Goal: Transaction & Acquisition: Purchase product/service

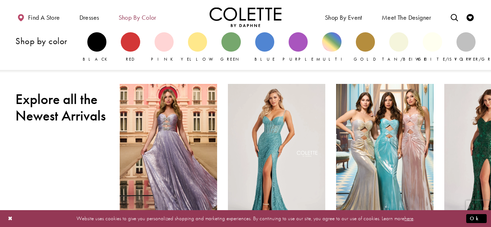
click at [144, 15] on span "Shop by color" at bounding box center [138, 17] width 38 height 7
click at [298, 43] on div "Primary block" at bounding box center [297, 41] width 19 height 19
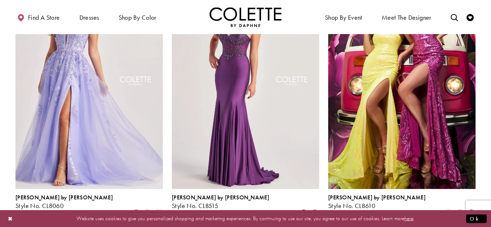
scroll to position [393, 0]
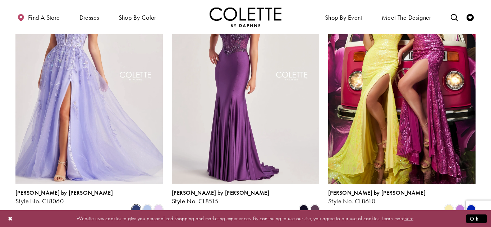
click at [138, 205] on span "Product List" at bounding box center [136, 209] width 9 height 9
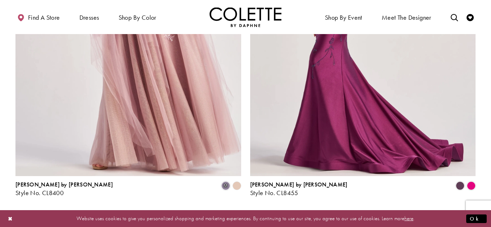
scroll to position [1307, 0]
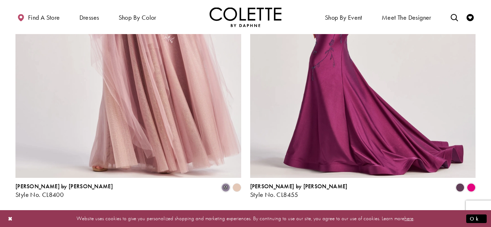
click at [255, 214] on span "2" at bounding box center [253, 218] width 3 height 8
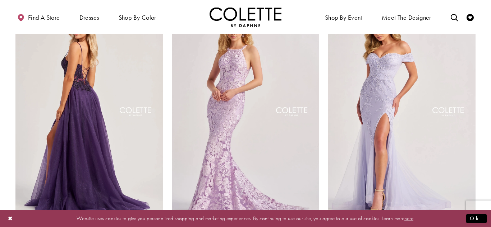
scroll to position [356, 0]
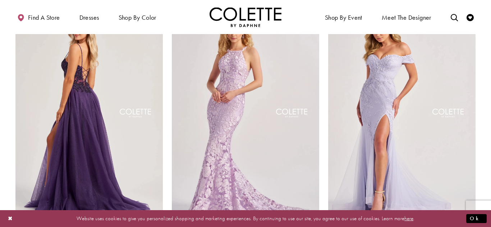
click at [142, 126] on img "Visit Colette by Daphne Style No. CL8280 Page" at bounding box center [88, 114] width 147 height 214
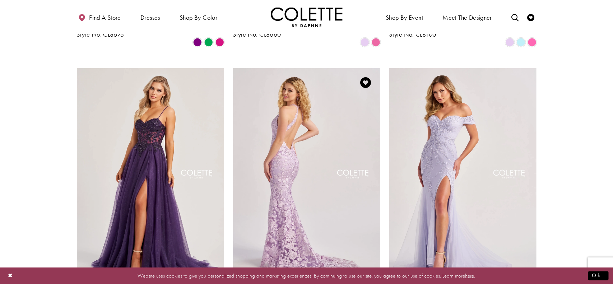
scroll to position [294, 0]
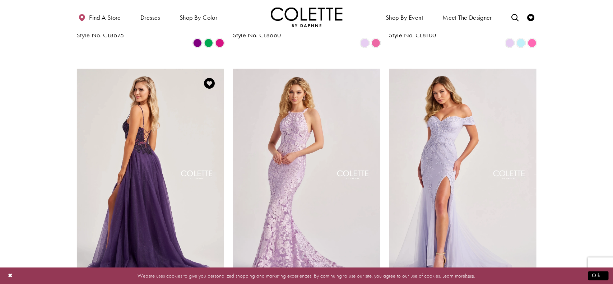
click at [182, 100] on img "Visit Colette by Daphne Style No. CL8280 Page" at bounding box center [150, 176] width 147 height 214
